Goal: Task Accomplishment & Management: Complete application form

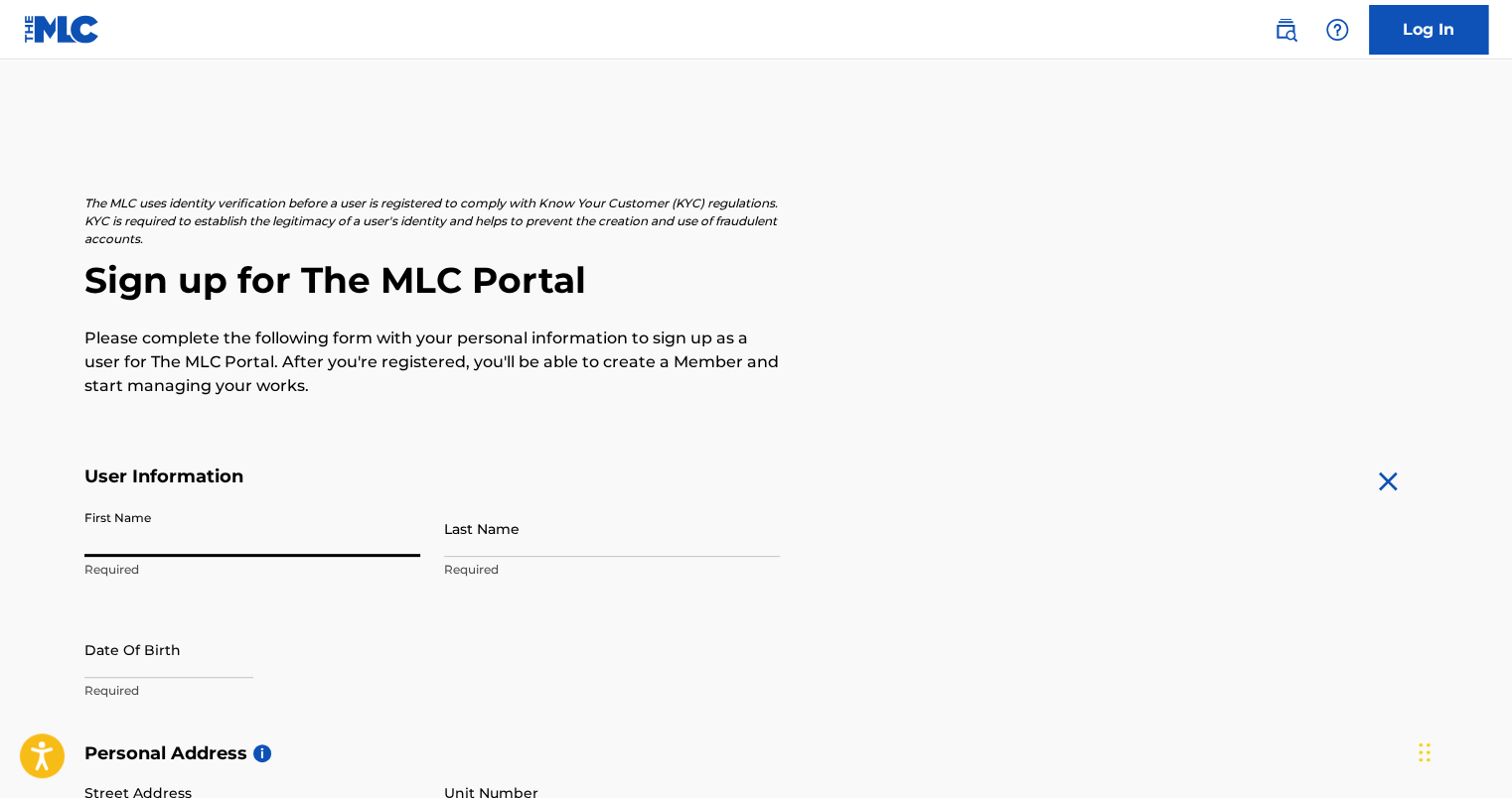
click at [151, 528] on input "First Name" at bounding box center [252, 528] width 336 height 57
type input "Hailey"
type input "[PERSON_NAME]"
select select "8"
select select "2025"
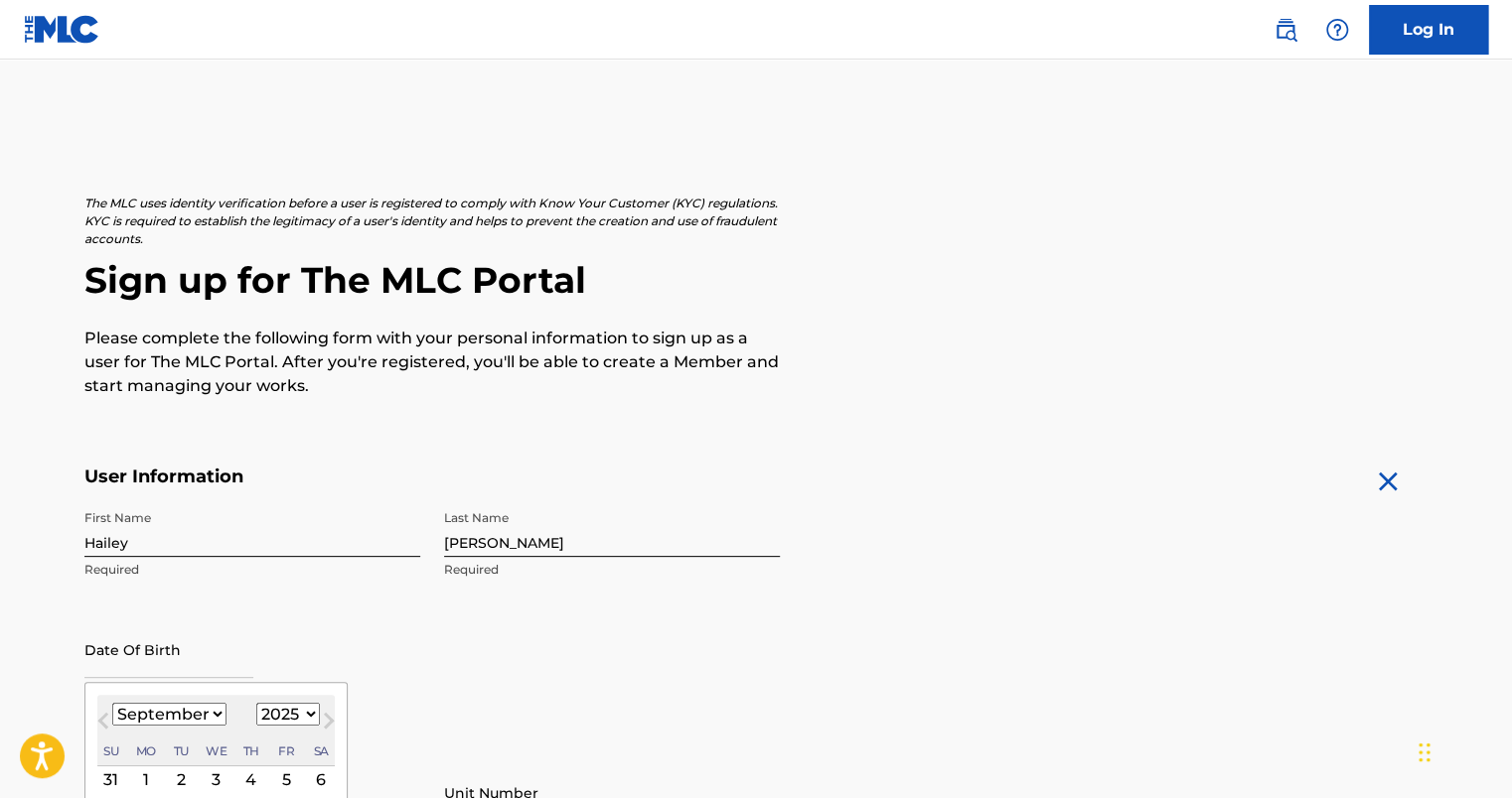
click at [144, 654] on input "text" at bounding box center [168, 649] width 169 height 57
type input "[DATE]"
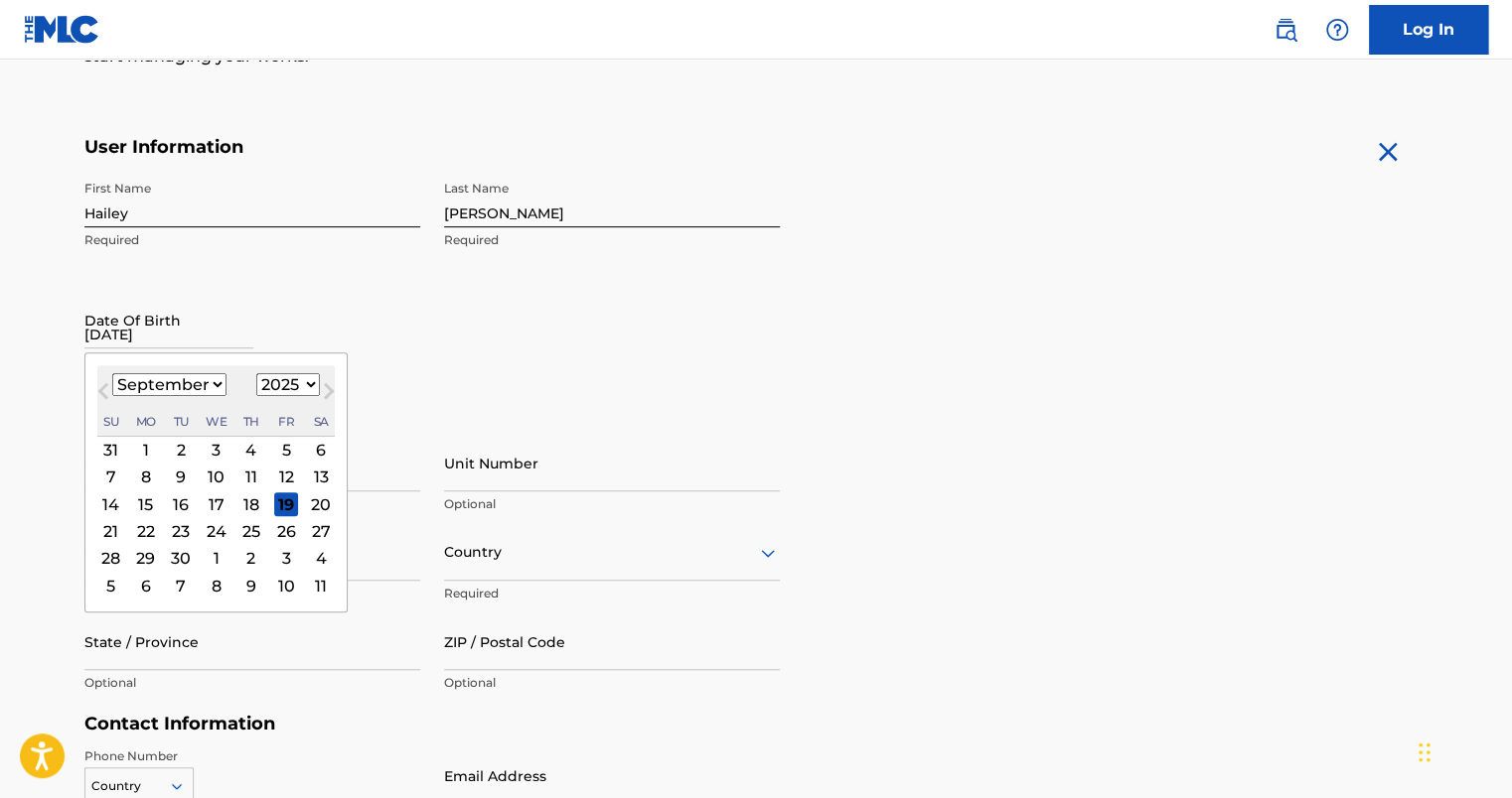
scroll to position [334, 0]
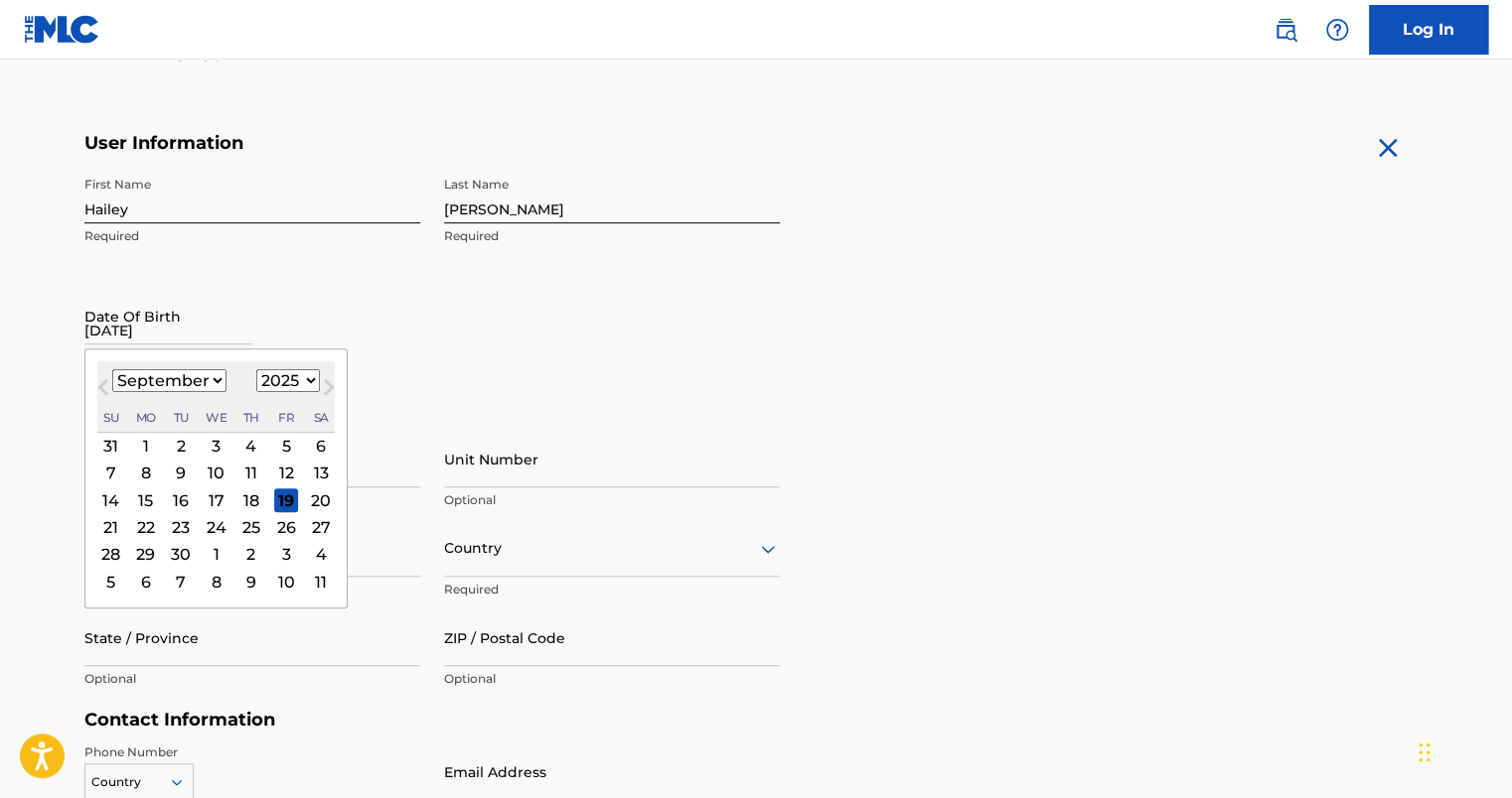
click at [305, 378] on select "1899 1900 1901 1902 1903 1904 1905 1906 1907 1908 1909 1910 1911 1912 1913 1914…" at bounding box center [288, 381] width 64 height 23
select select "2002"
click at [256, 370] on select "1899 1900 1901 1902 1903 1904 1905 1906 1907 1908 1909 1910 1911 1912 1913 1914…" at bounding box center [288, 381] width 64 height 23
click at [218, 380] on select "January February March April May June July August September October November De…" at bounding box center [169, 381] width 114 height 23
select select "1"
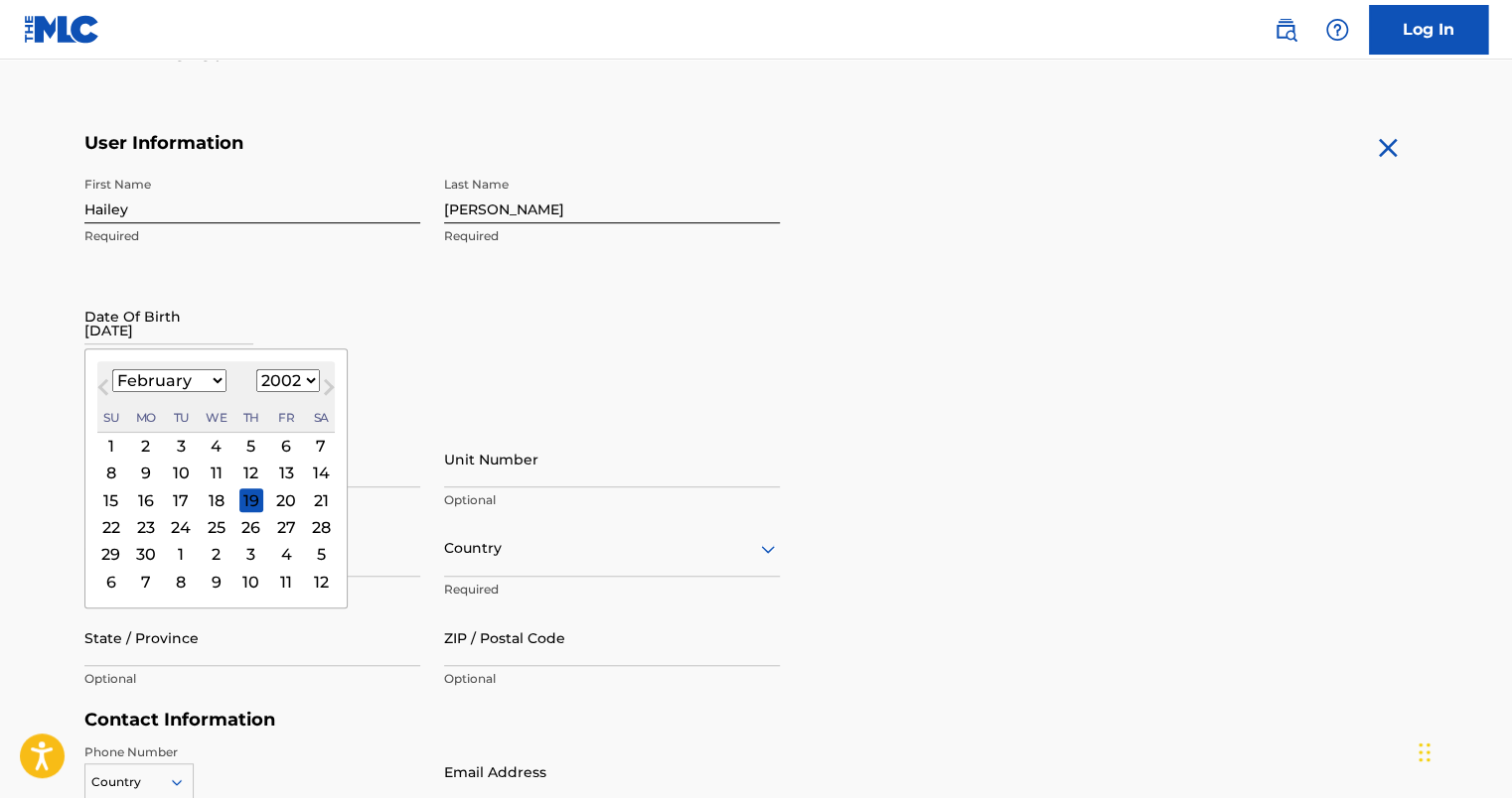
click at [112, 370] on select "January February March April May June July August September October November De…" at bounding box center [169, 381] width 114 height 23
click at [174, 468] on div "5" at bounding box center [181, 473] width 24 height 24
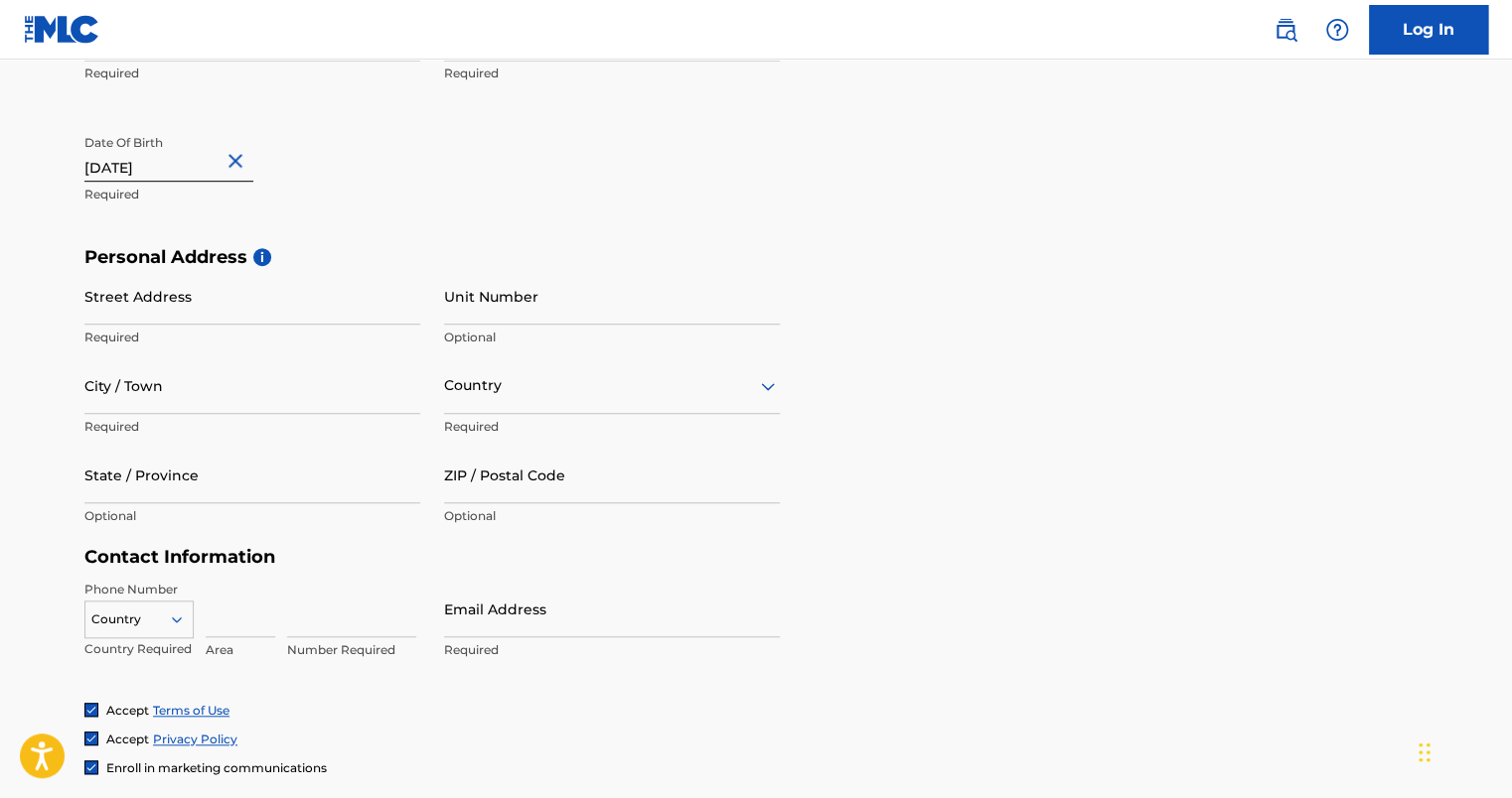
scroll to position [496, 0]
click at [226, 291] on input "Street Address" at bounding box center [252, 296] width 336 height 57
type input "[STREET_ADDRESS][PERSON_NAME]"
type input "[GEOGRAPHIC_DATA]"
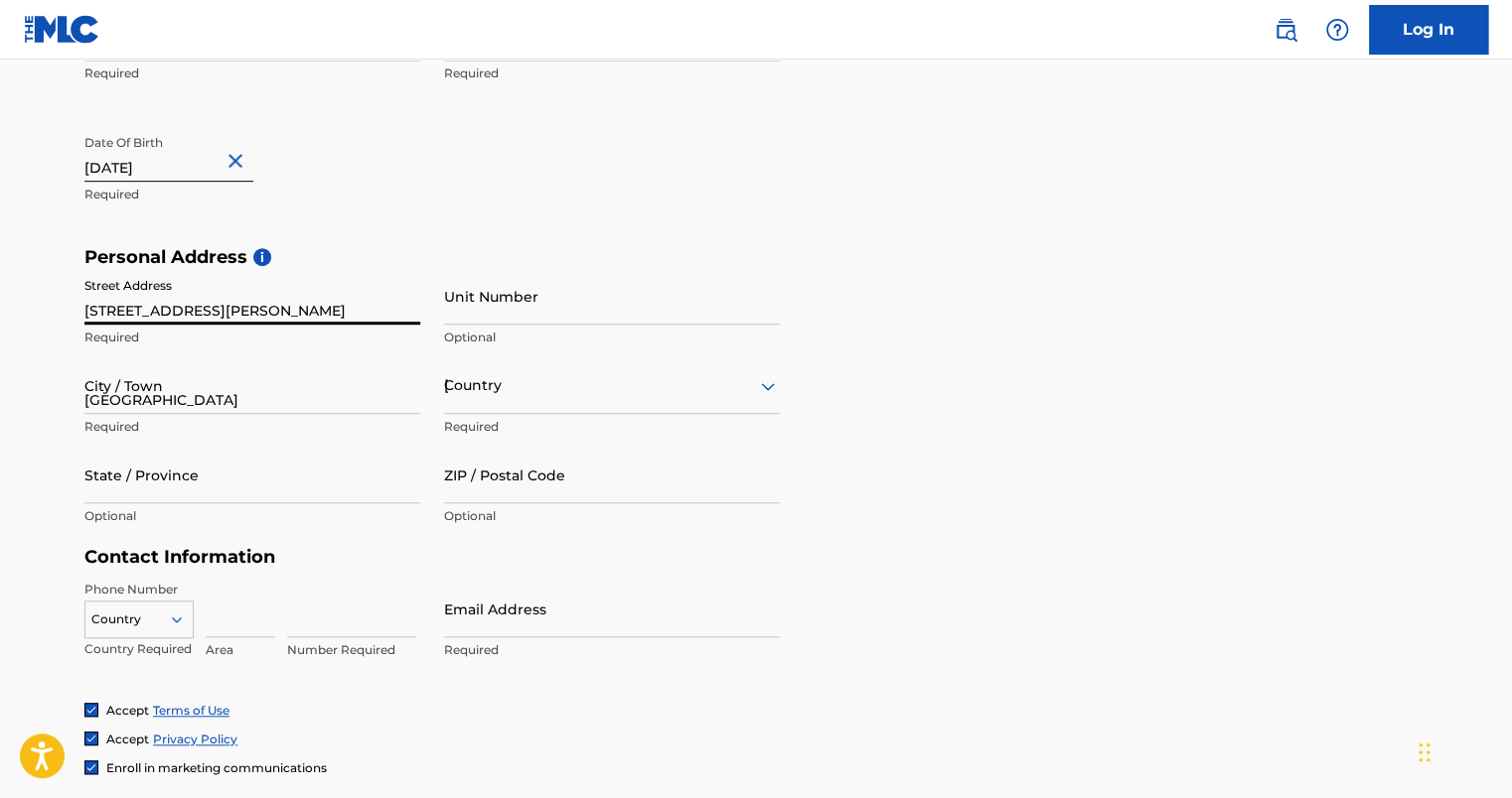
type input "bc"
type input "V2W2B8"
type input "1"
type input "604"
type input "5061869"
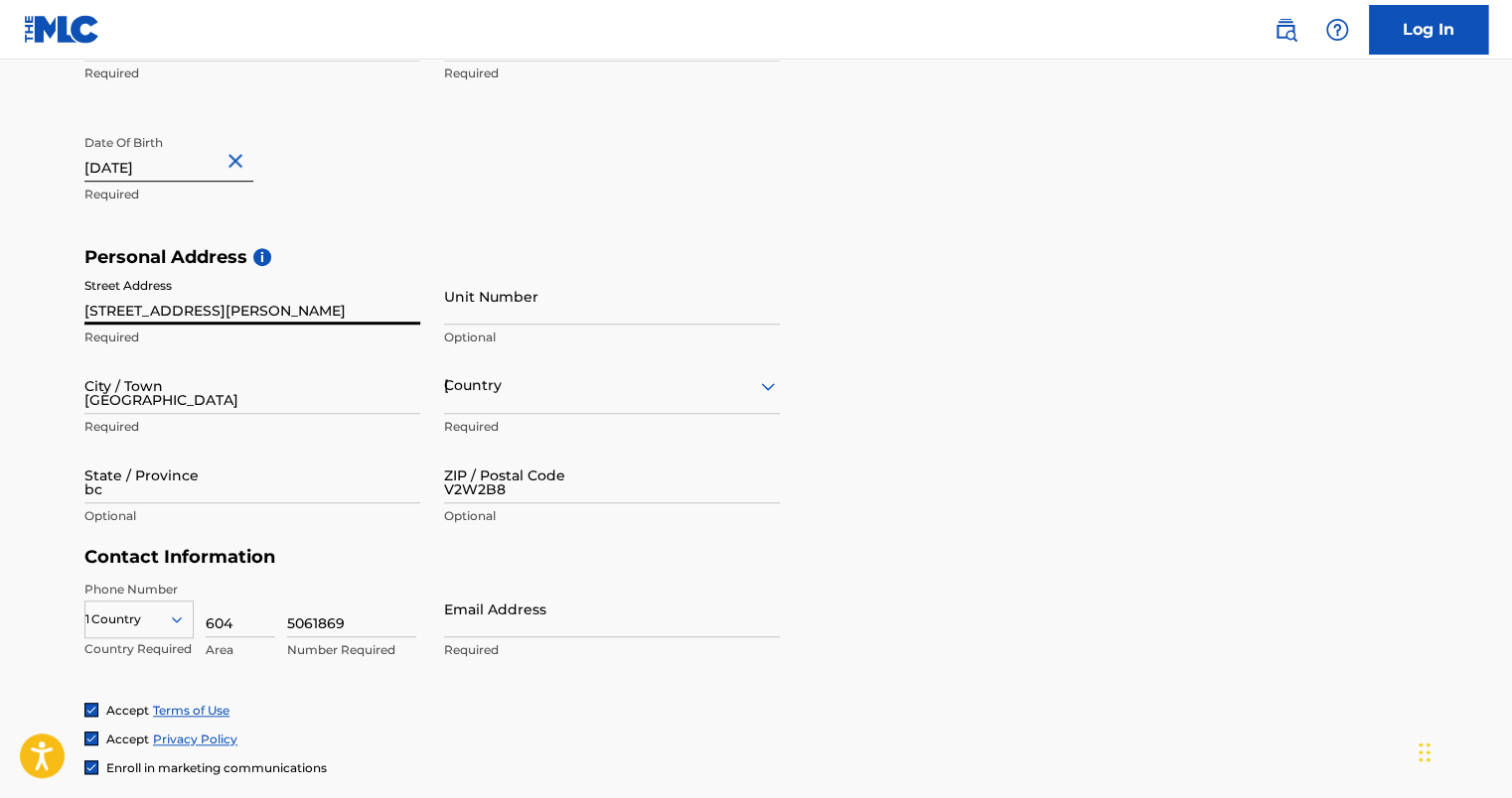
type input "[EMAIL_ADDRESS][DOMAIN_NAME]"
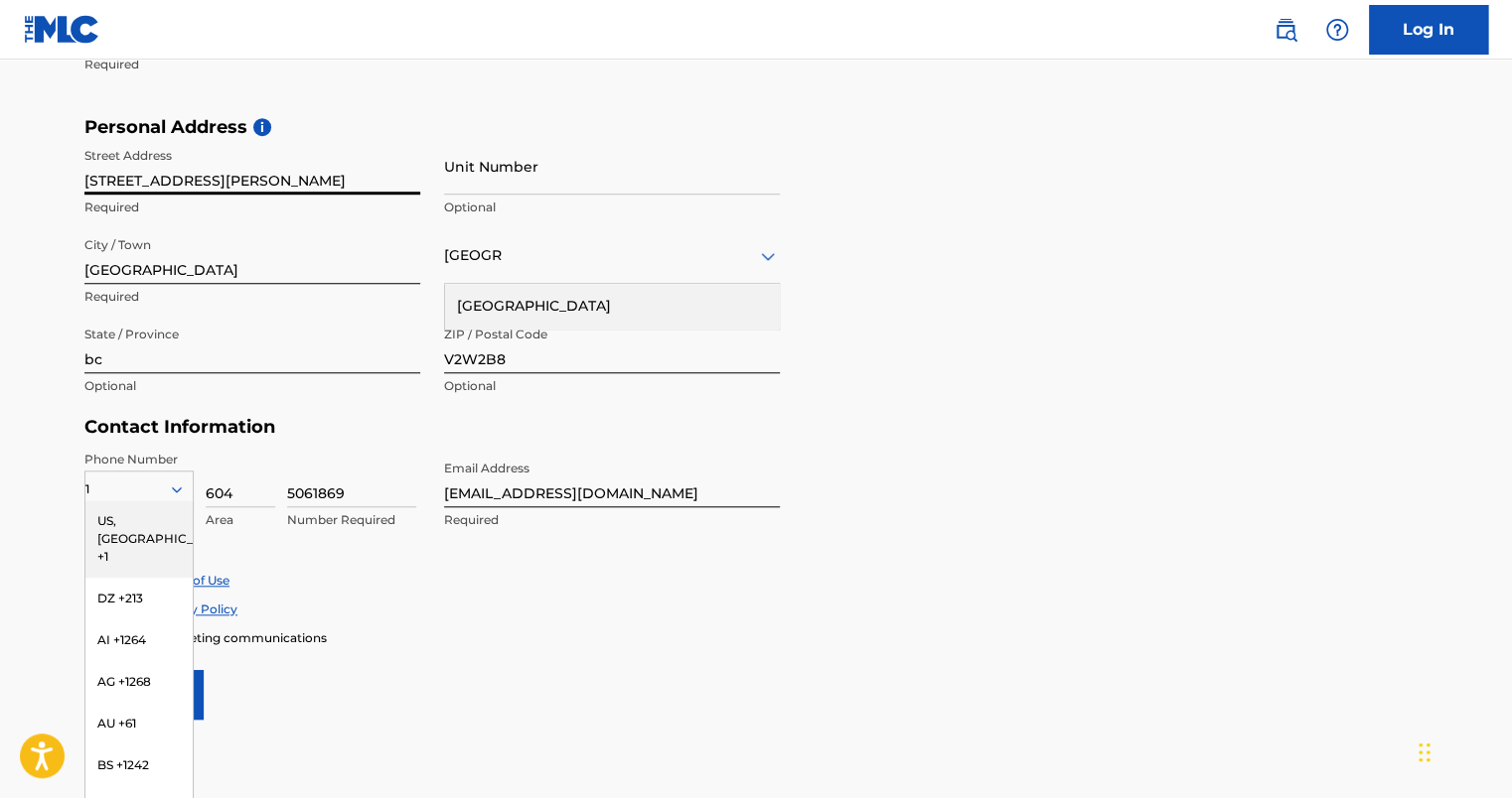
scroll to position [753, 0]
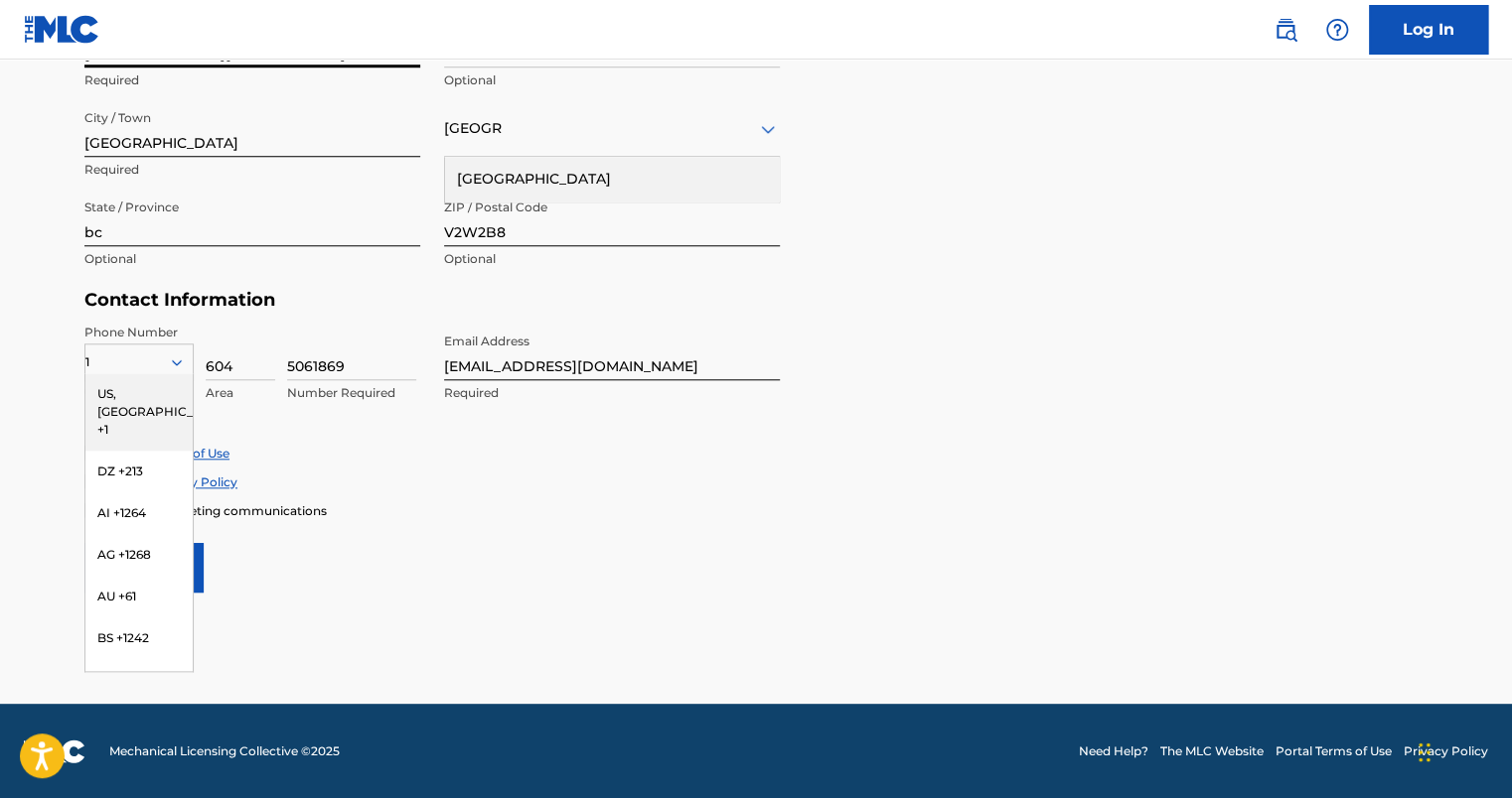
click at [112, 394] on div "US, [GEOGRAPHIC_DATA] +1" at bounding box center [138, 412] width 107 height 78
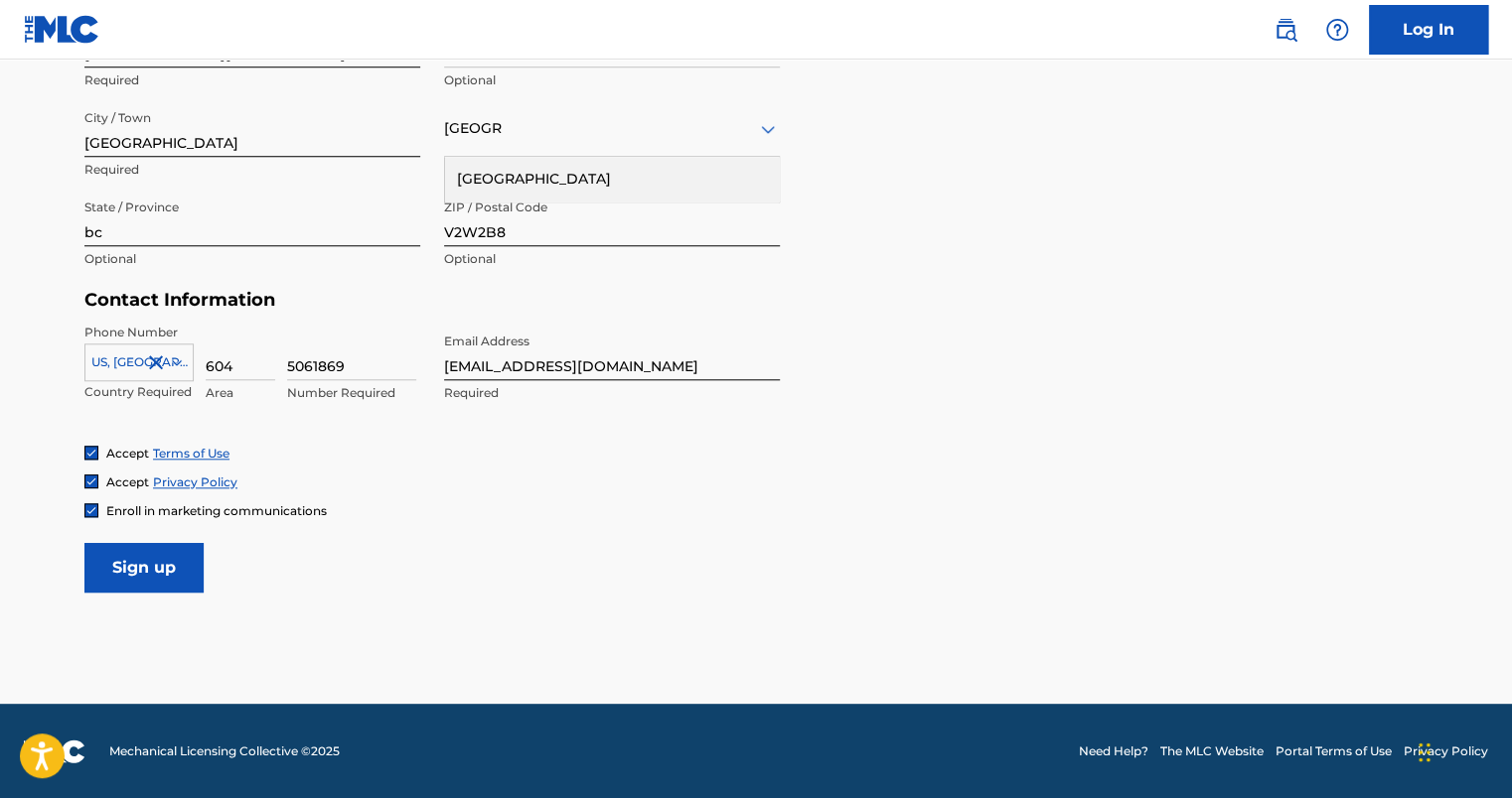
drag, startPoint x: 243, startPoint y: 366, endPoint x: 194, endPoint y: 356, distance: 50.0
click at [194, 356] on div "[GEOGRAPHIC_DATA], [GEOGRAPHIC_DATA] +1 Country Required 604 Area 5061869 Numbe…" at bounding box center [252, 368] width 336 height 89
type input "617"
click at [360, 369] on input "5061869" at bounding box center [351, 352] width 129 height 57
type input "5"
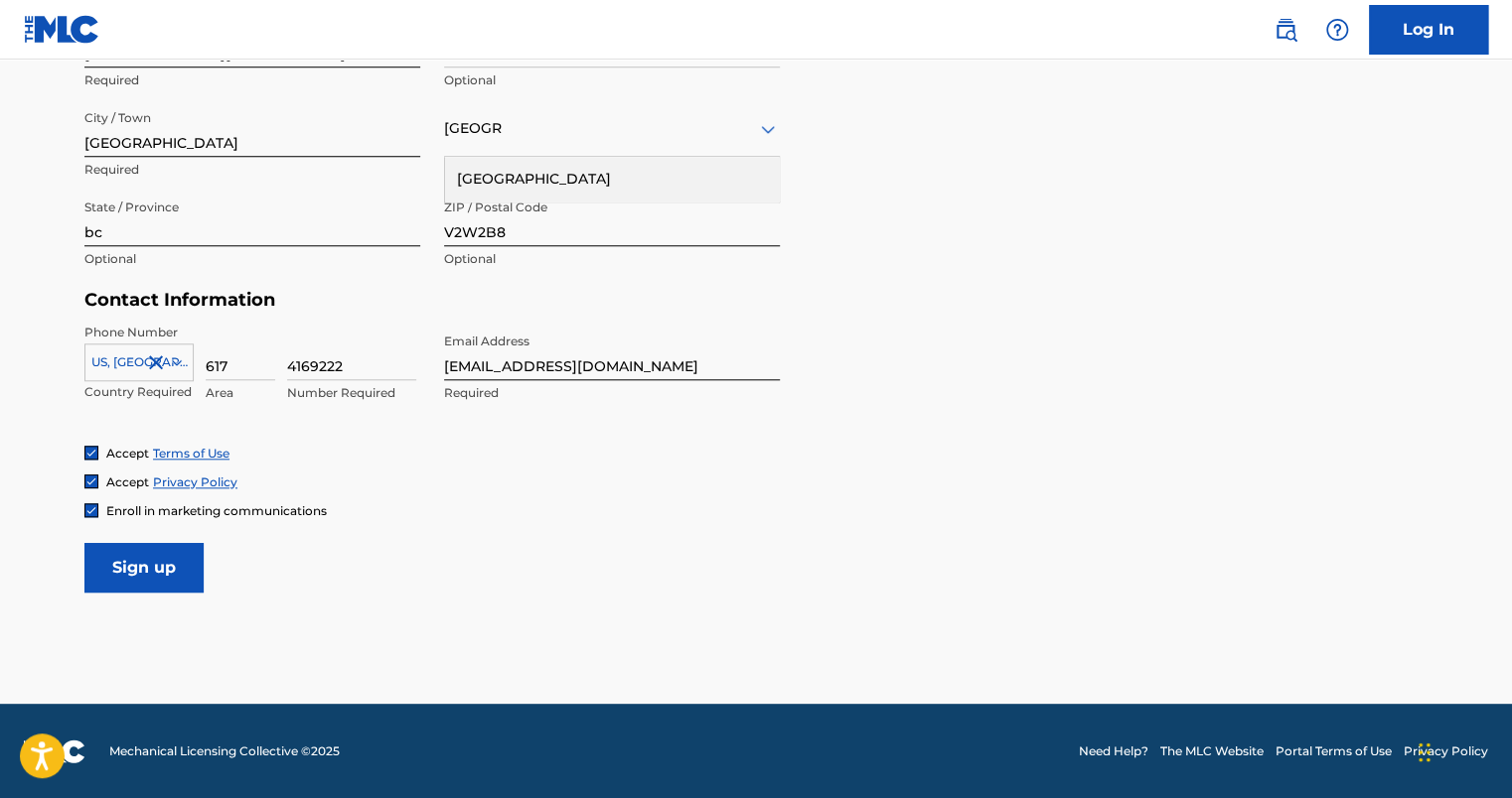
type input "4169222"
click at [553, 358] on input "[EMAIL_ADDRESS][DOMAIN_NAME]" at bounding box center [612, 352] width 336 height 57
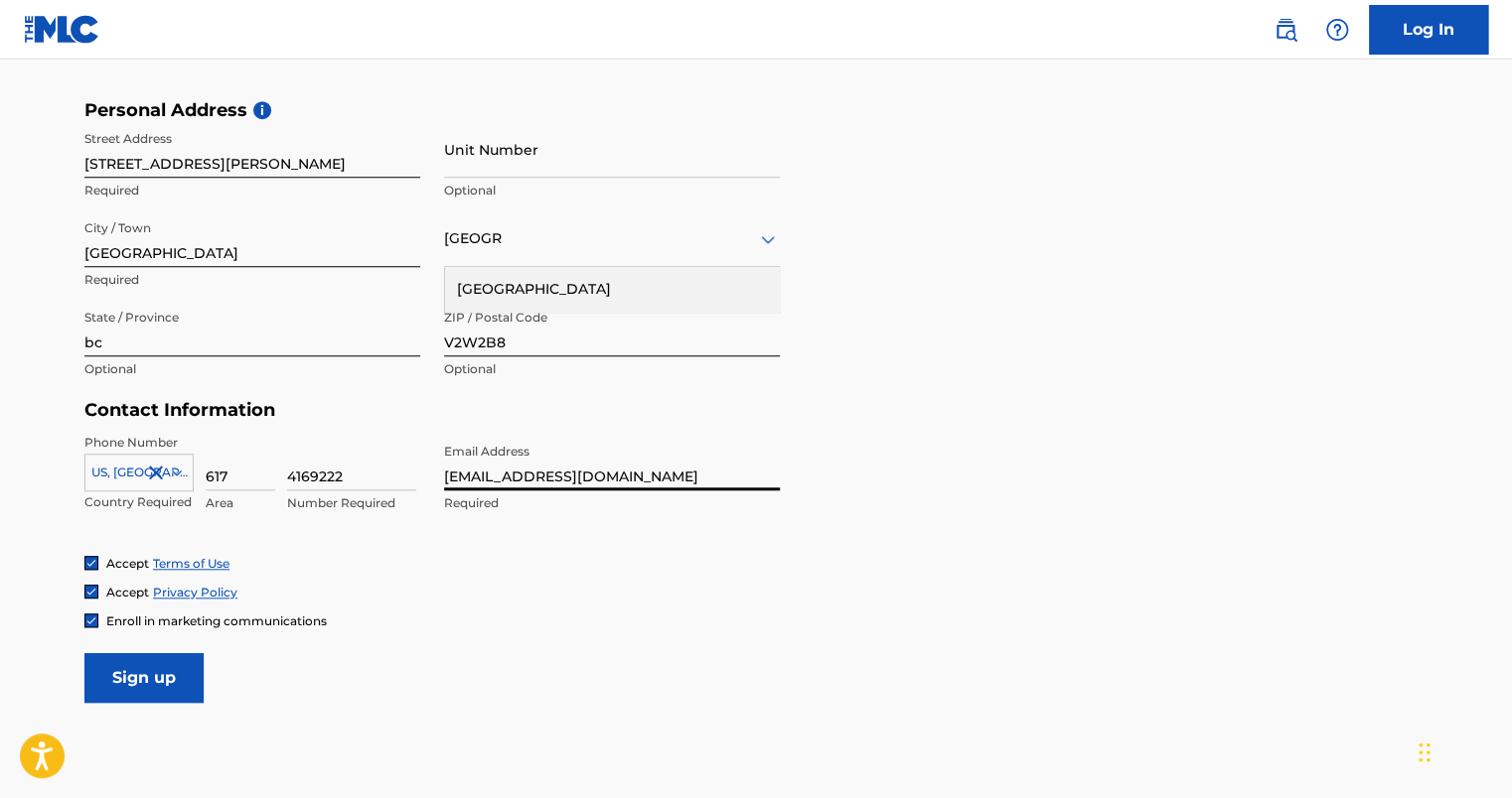
scroll to position [673, 0]
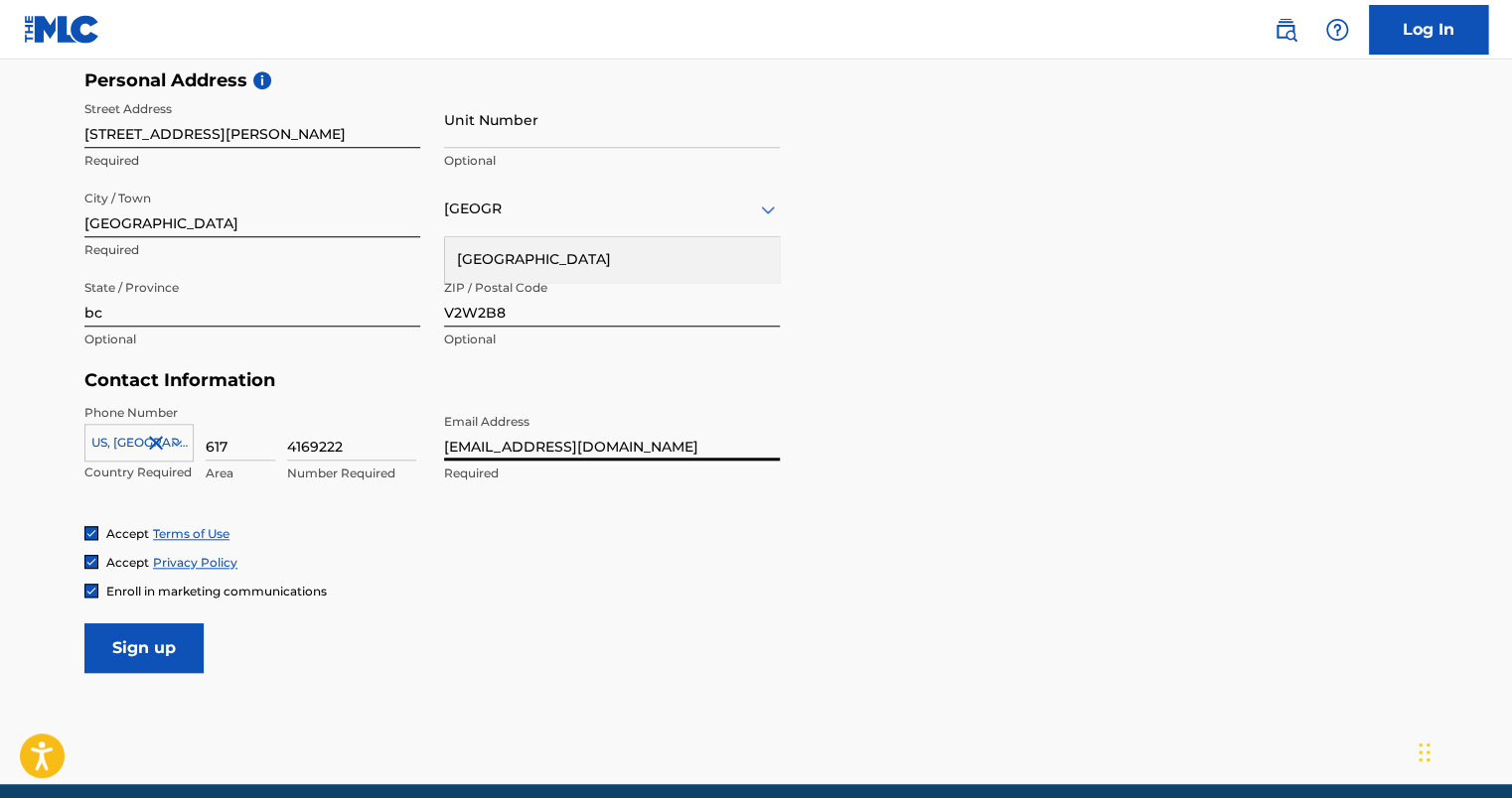
type input "[EMAIL_ADDRESS][DOMAIN_NAME]"
click at [126, 648] on input "Sign up" at bounding box center [143, 648] width 119 height 50
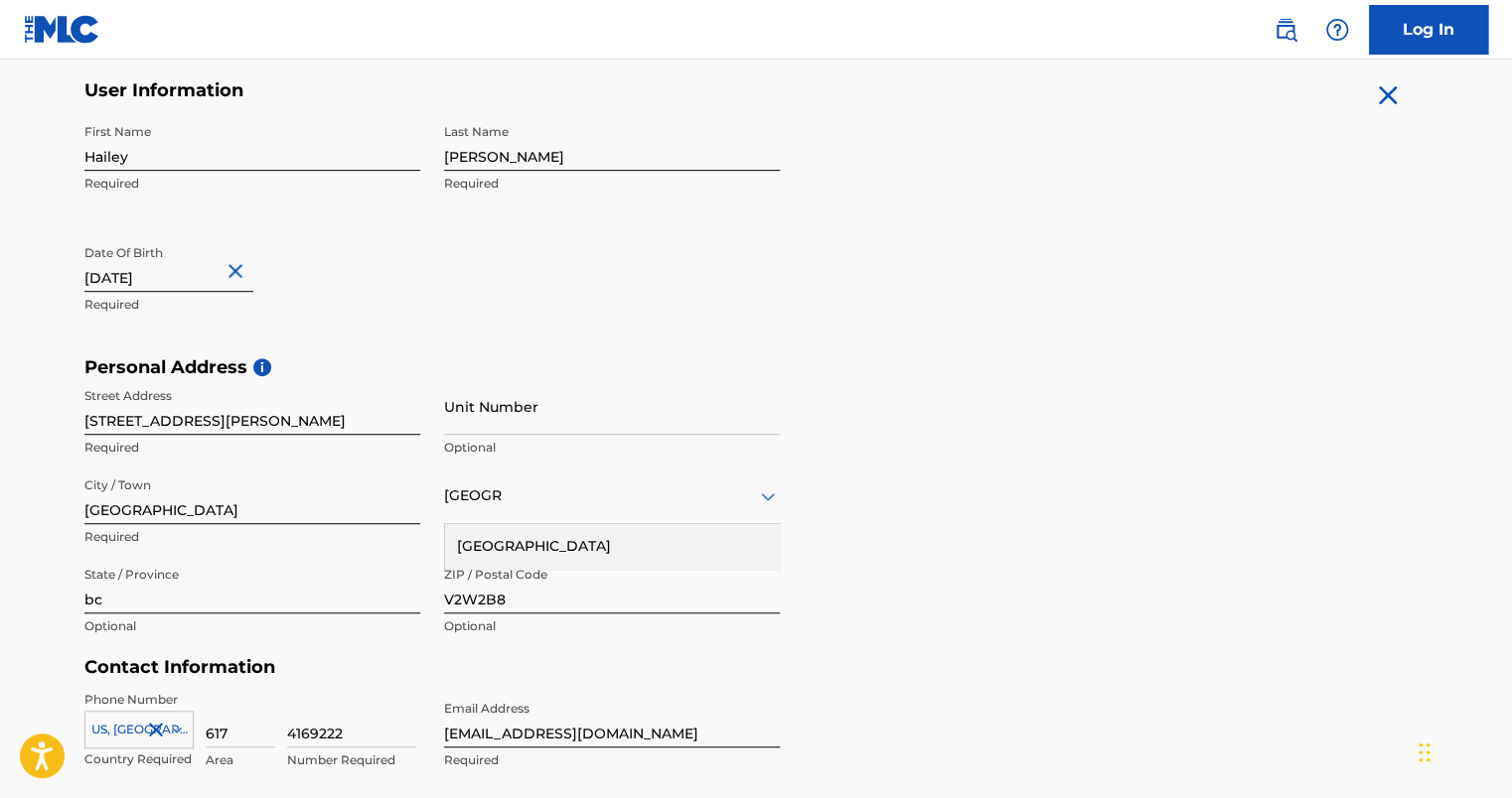
scroll to position [392, 0]
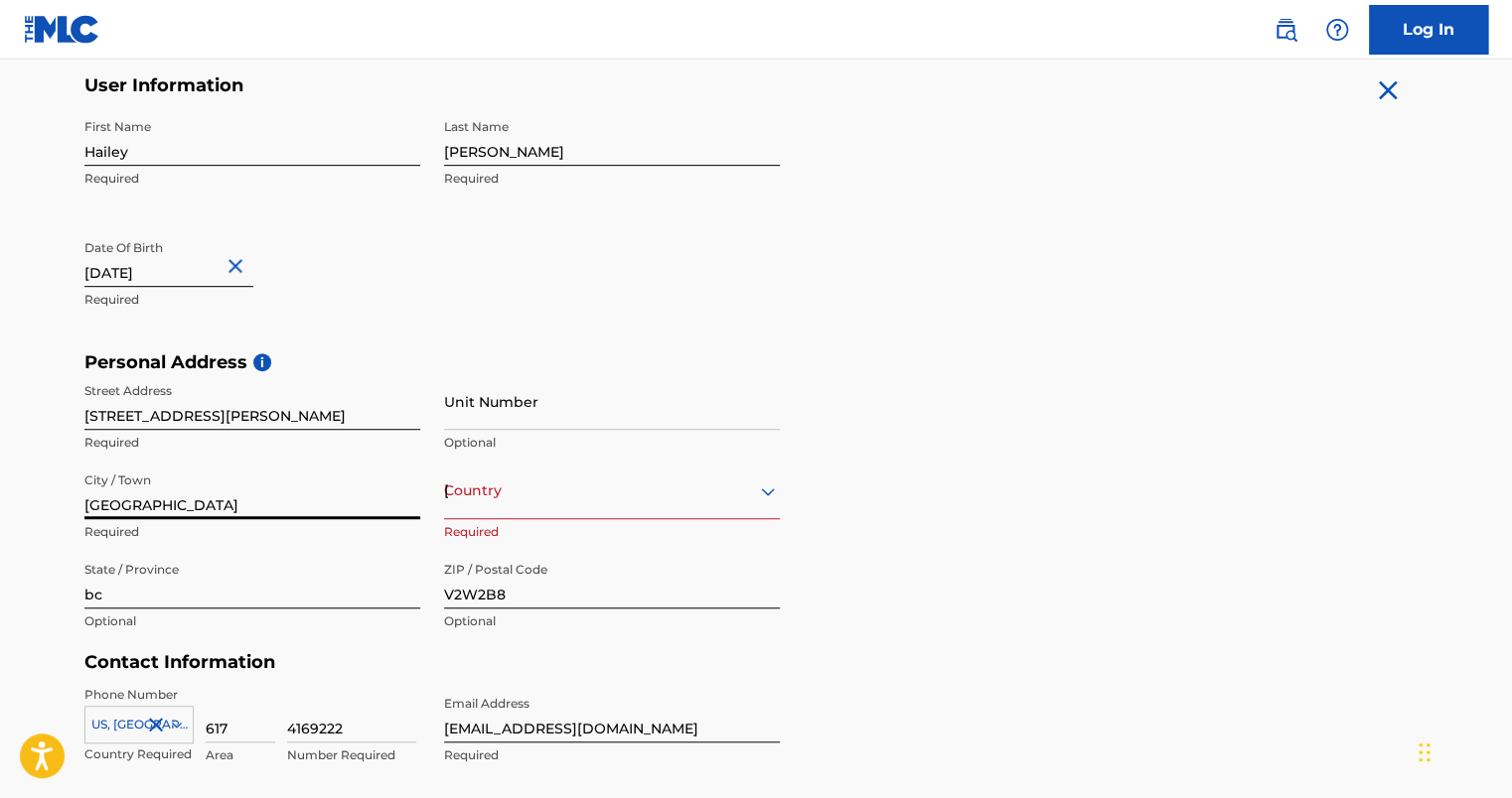
click at [365, 483] on input "[GEOGRAPHIC_DATA]" at bounding box center [252, 490] width 336 height 57
click at [179, 270] on input "[DATE]" at bounding box center [168, 259] width 169 height 57
select select "1"
select select "2002"
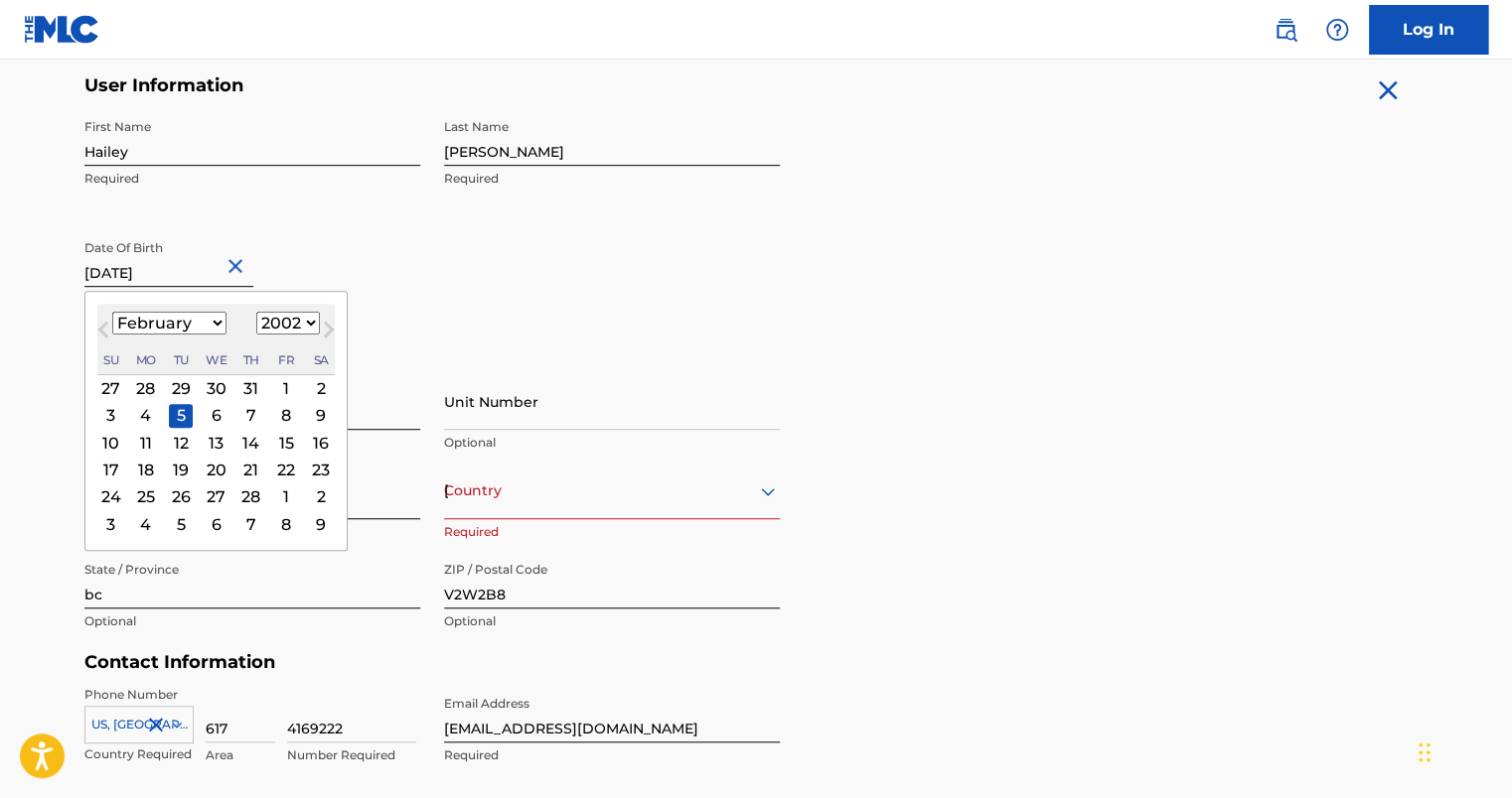
click at [174, 414] on div "5" at bounding box center [181, 416] width 24 height 24
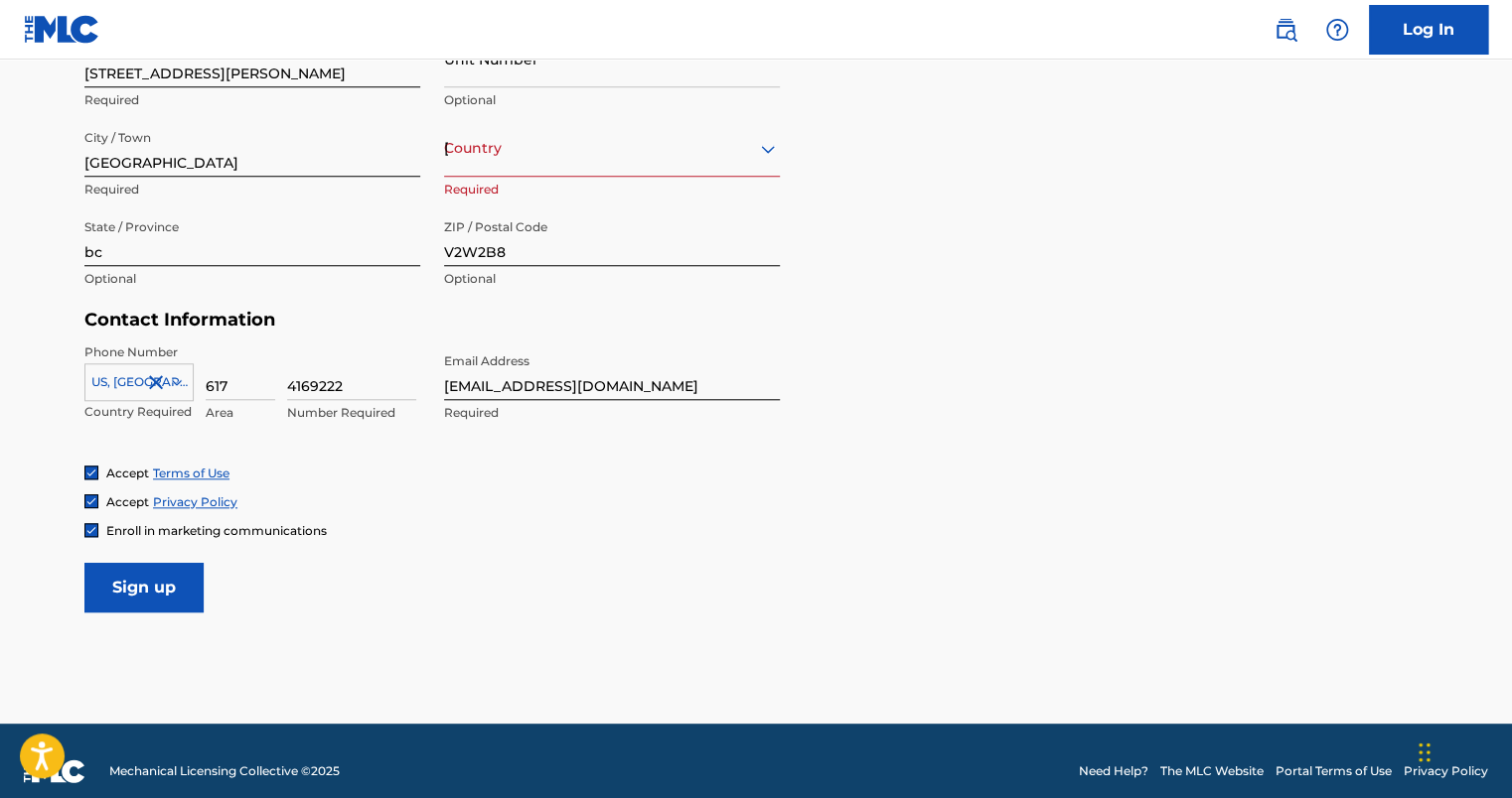
scroll to position [736, 0]
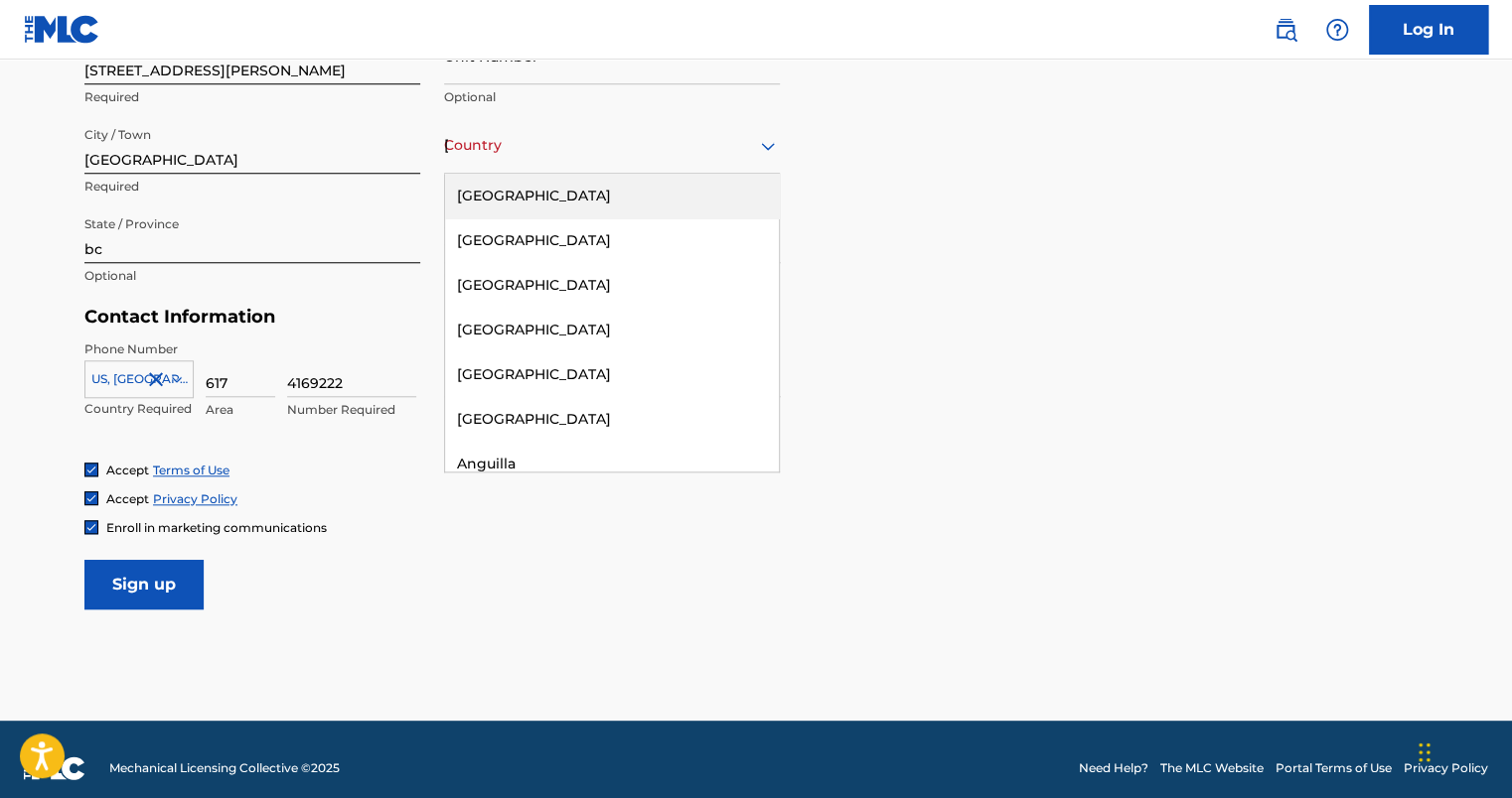
click at [768, 151] on icon at bounding box center [767, 146] width 24 height 24
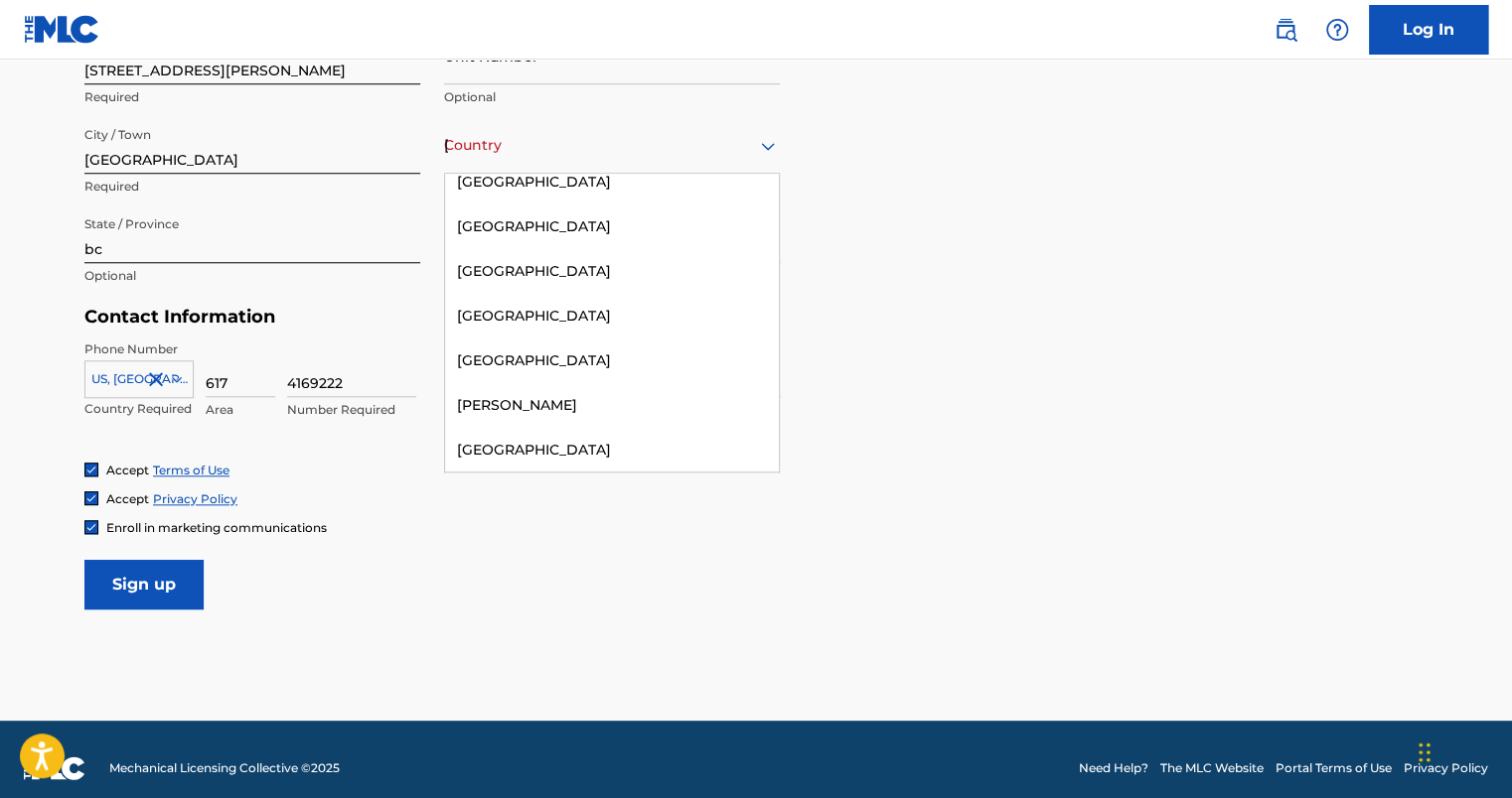
scroll to position [1493, 0]
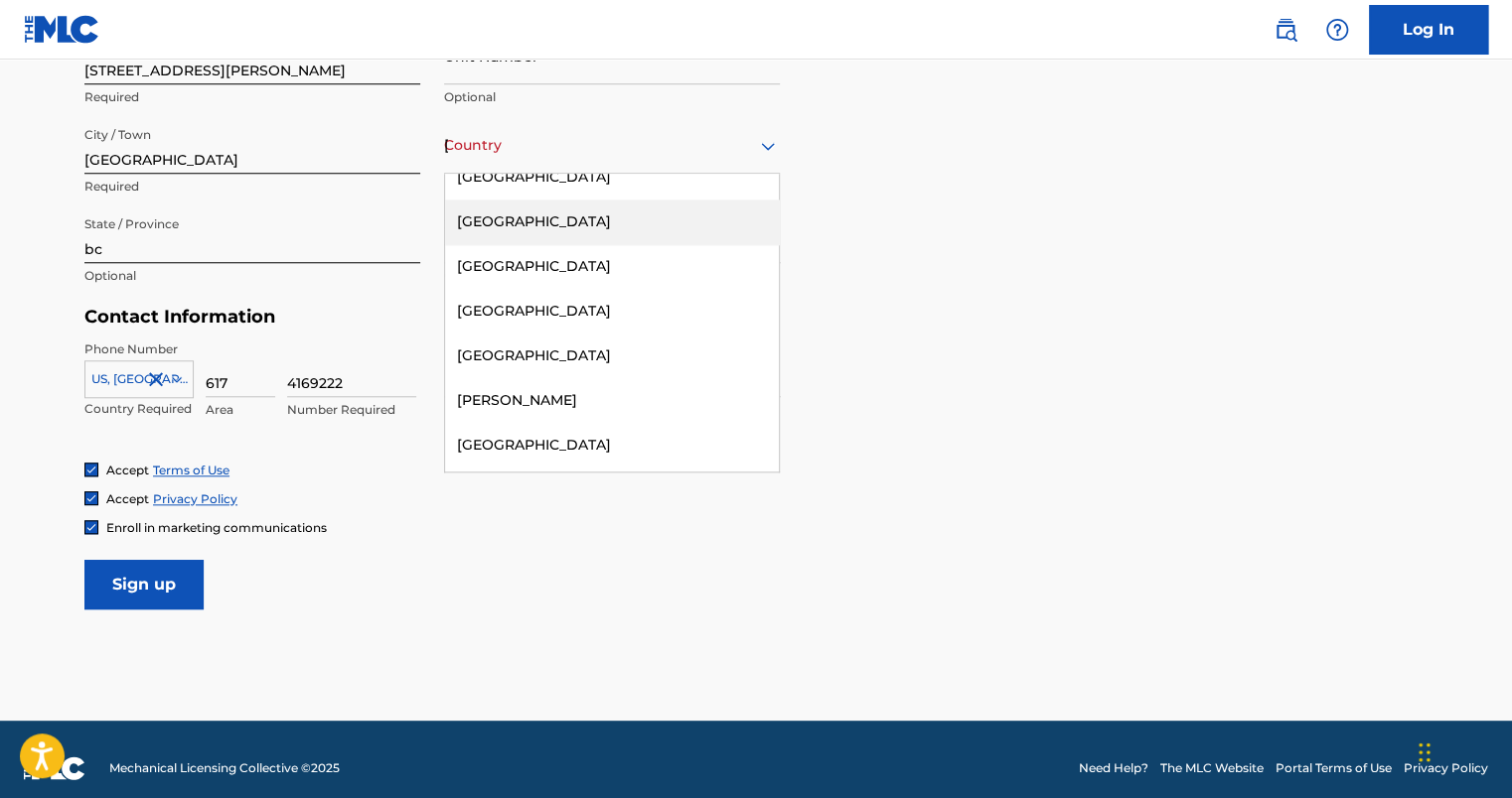
click at [498, 223] on div "[GEOGRAPHIC_DATA]" at bounding box center [612, 222] width 334 height 45
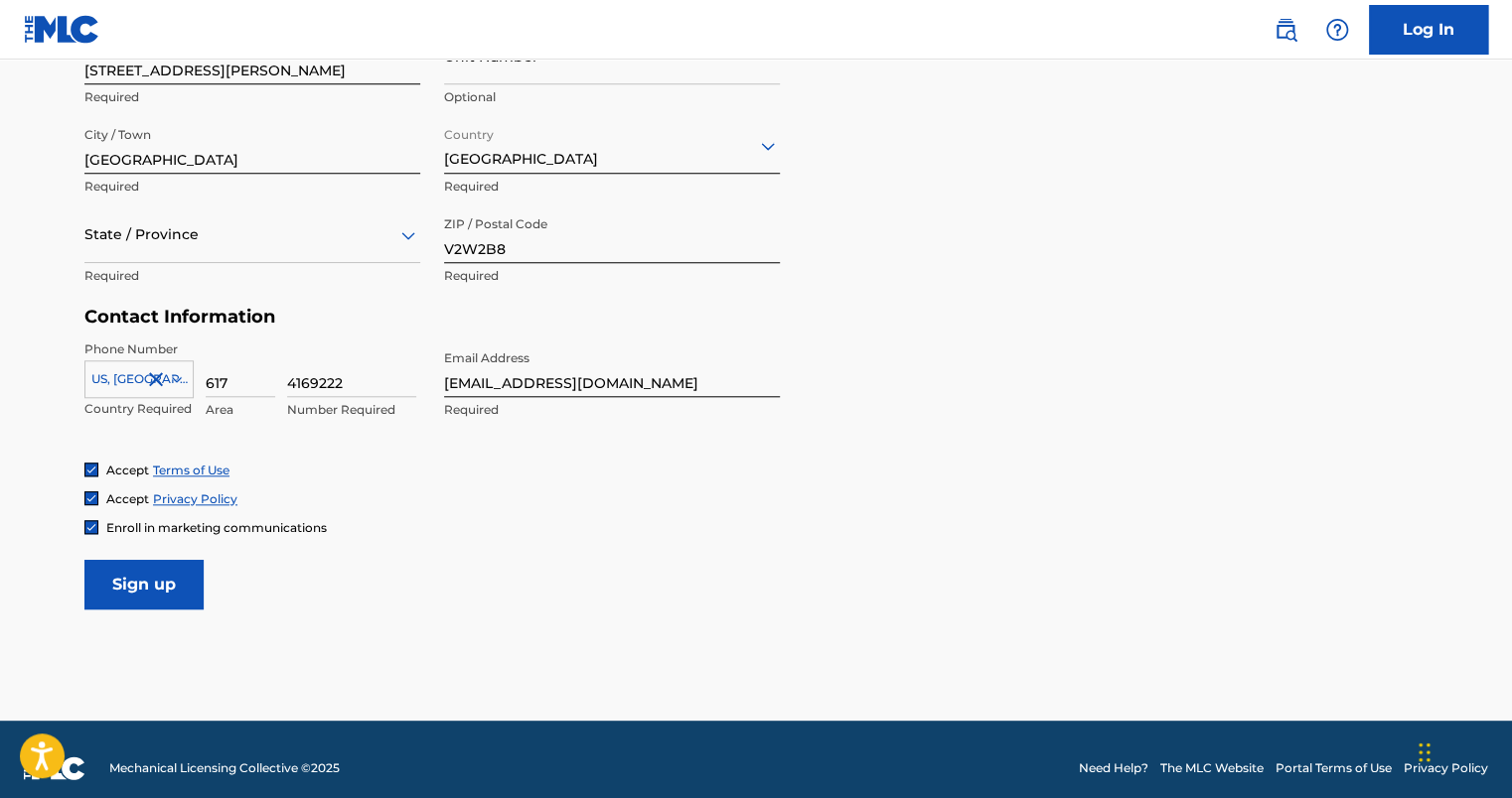
click at [167, 582] on input "Sign up" at bounding box center [143, 585] width 119 height 50
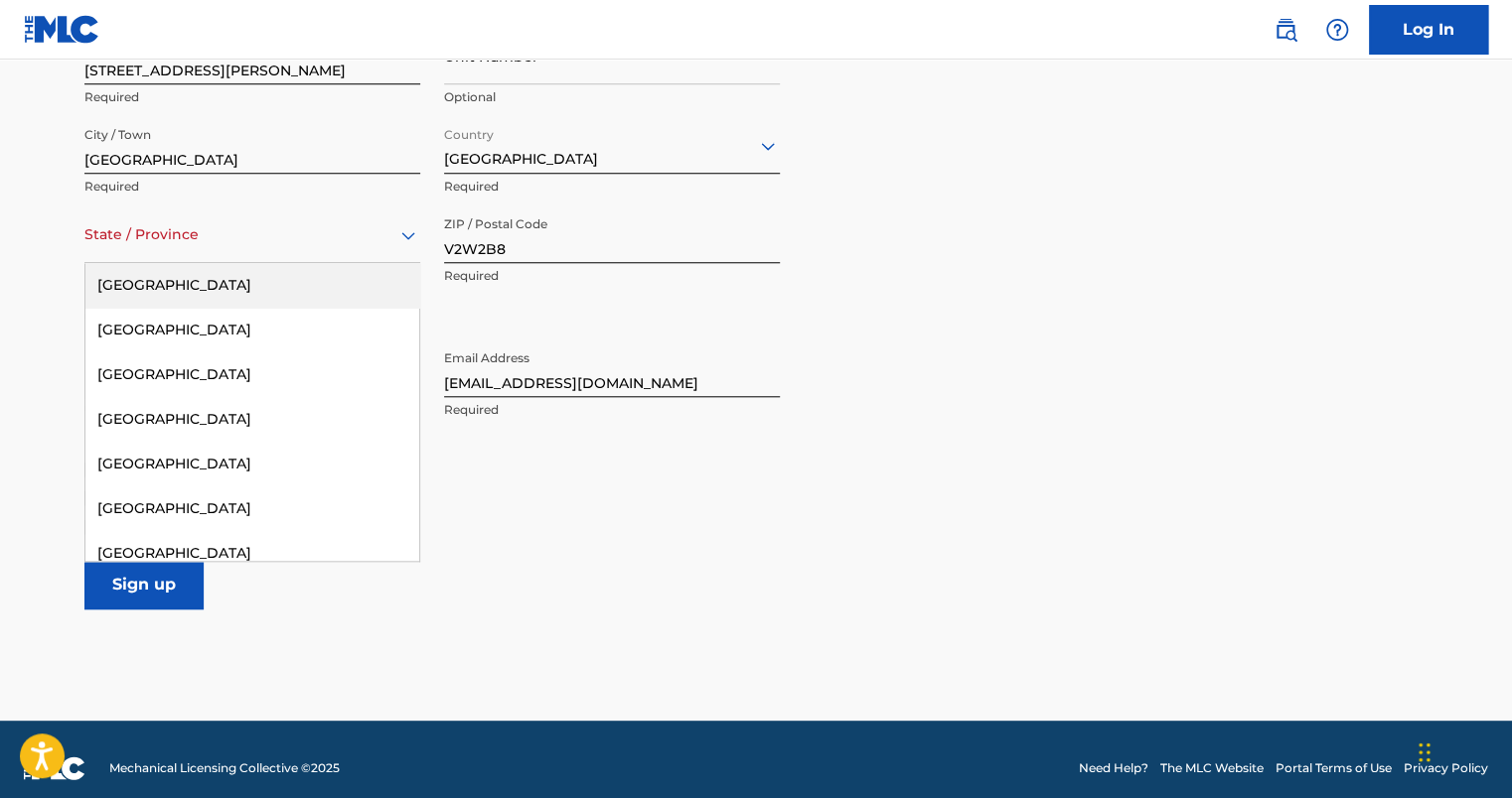
click at [407, 235] on icon at bounding box center [409, 236] width 14 height 8
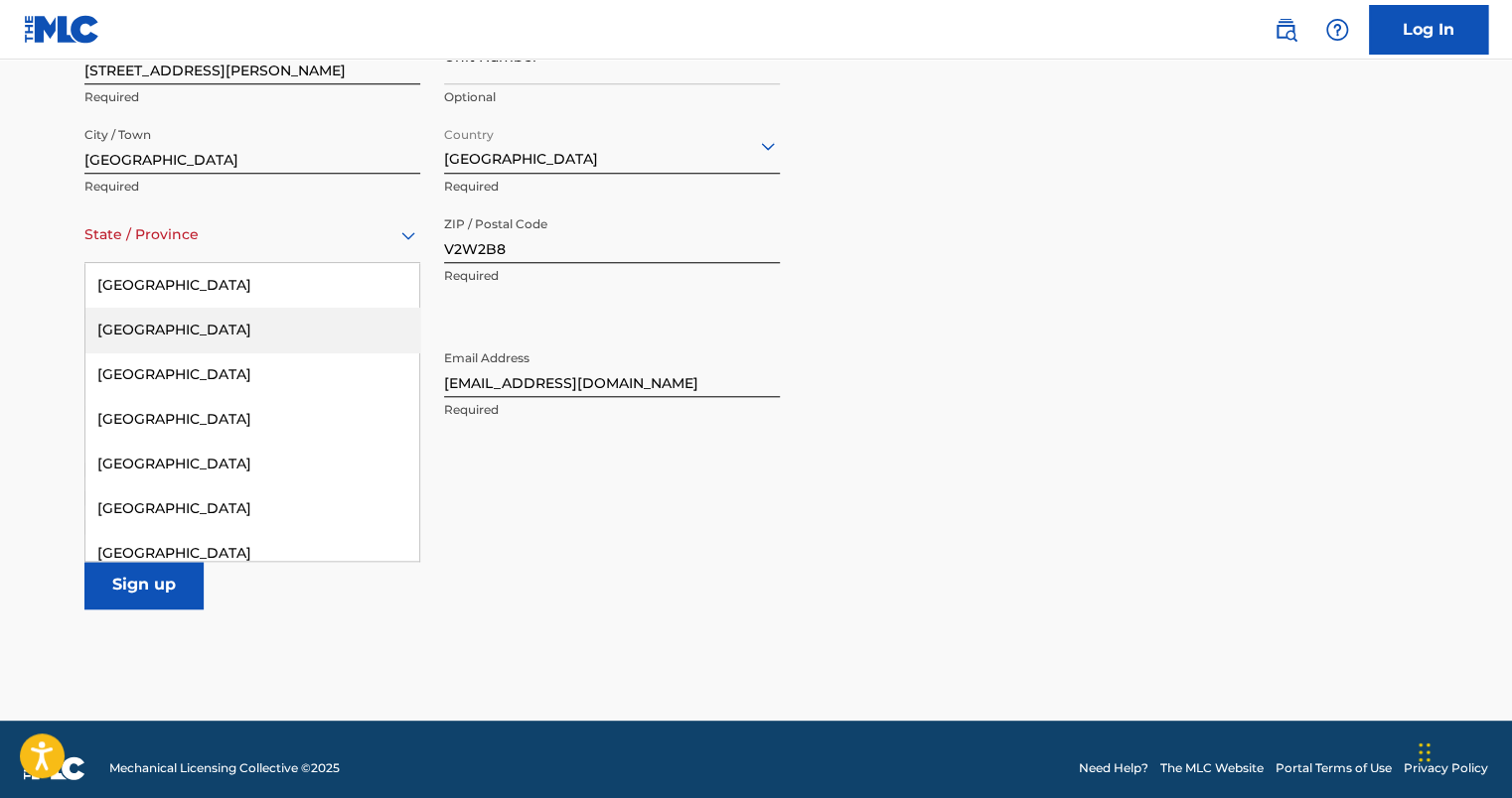
click at [199, 328] on div "[GEOGRAPHIC_DATA]" at bounding box center [252, 330] width 334 height 45
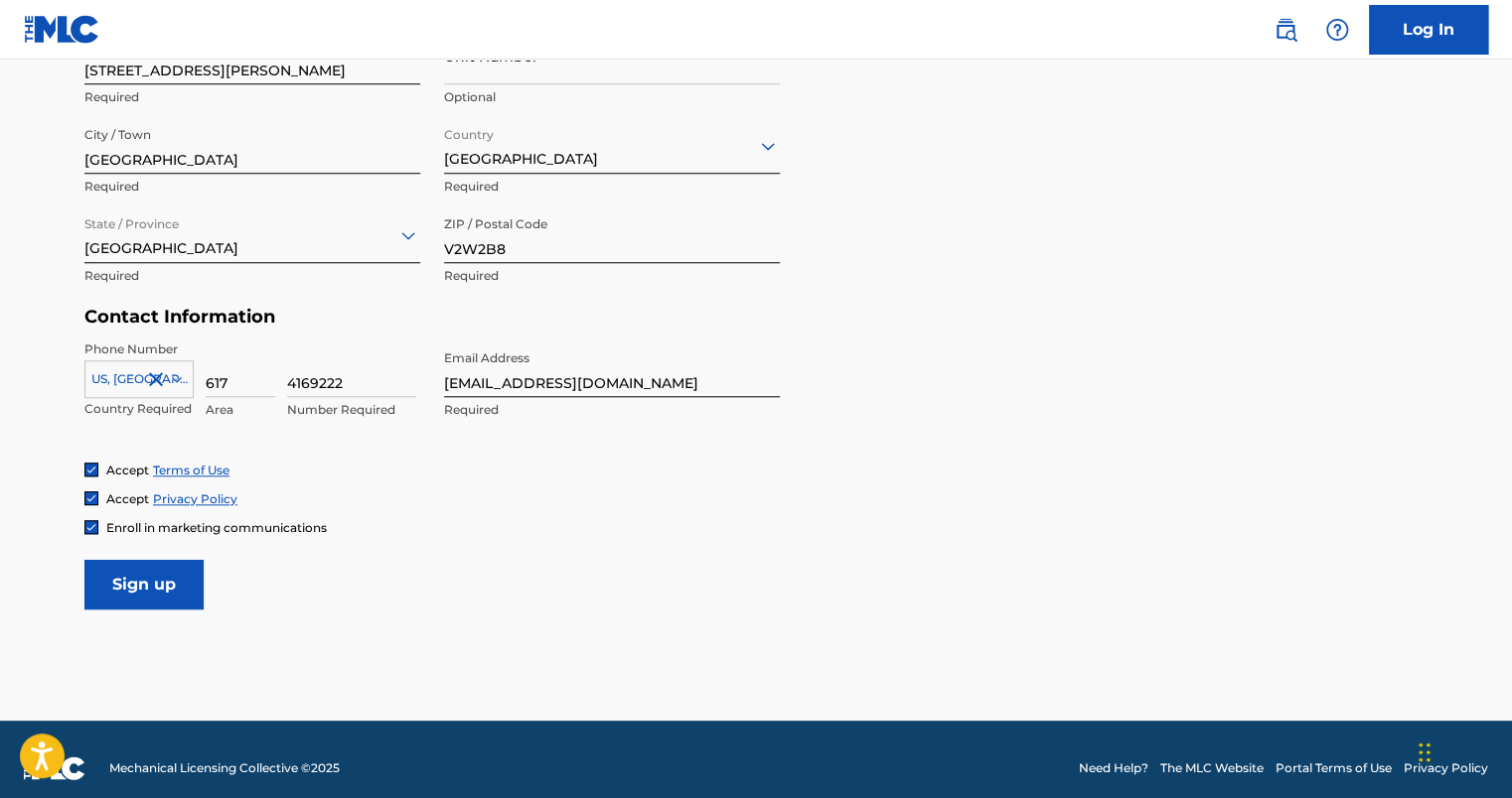
click at [137, 578] on input "Sign up" at bounding box center [143, 585] width 119 height 50
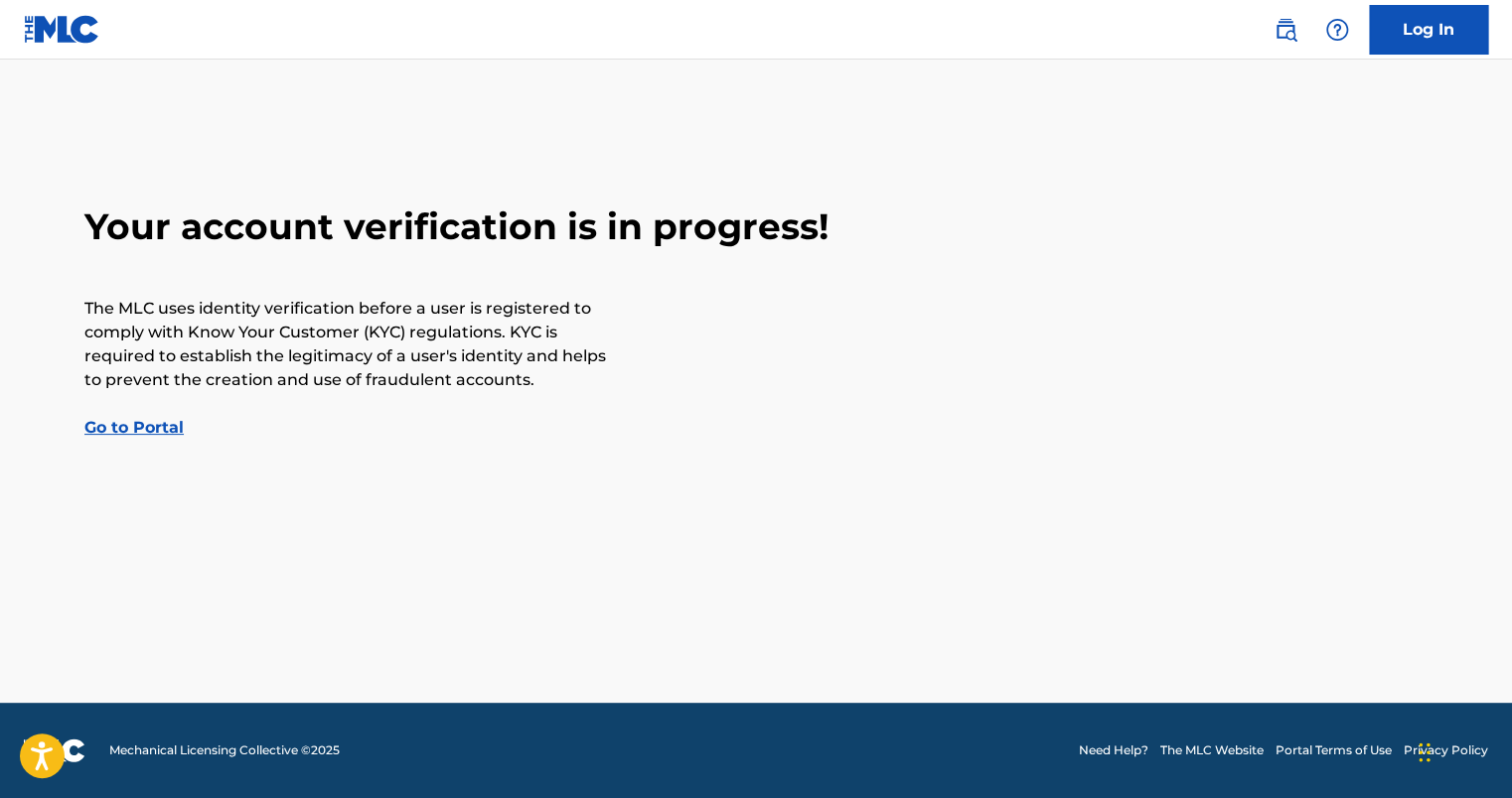
click at [158, 427] on link "Go to Portal" at bounding box center [133, 426] width 99 height 19
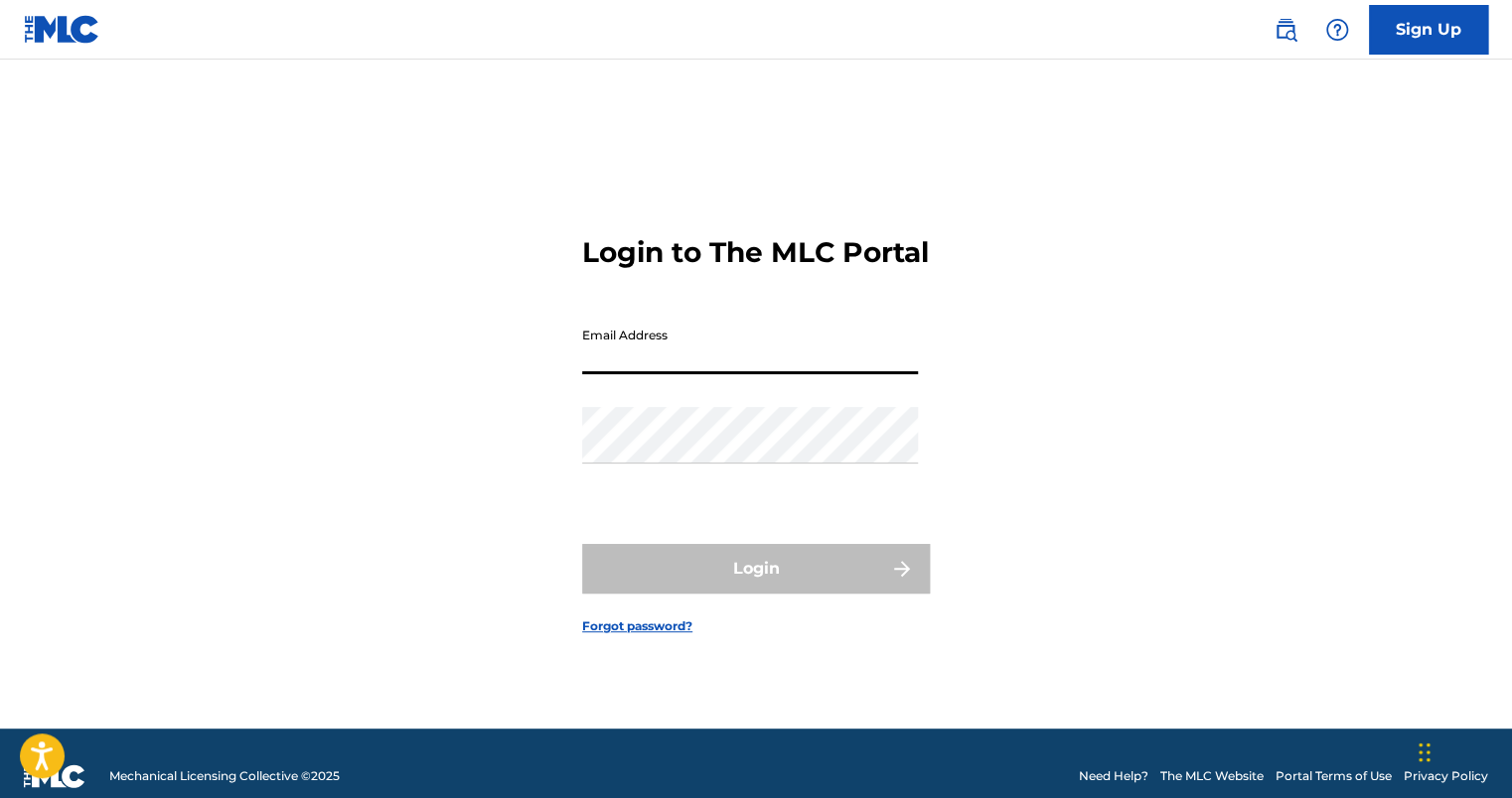
click at [683, 350] on input "Email Address" at bounding box center [750, 346] width 336 height 57
click at [498, 431] on div "Login to The MLC Portal Email Address Password Login Forgot password?" at bounding box center [756, 418] width 1391 height 619
click at [270, 440] on div "Login to The MLC Portal Email Address Password Login Forgot password?" at bounding box center [756, 418] width 1391 height 619
